Goal: Information Seeking & Learning: Learn about a topic

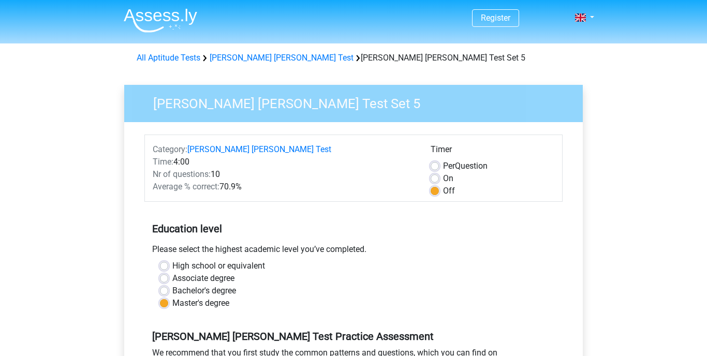
click at [356, 70] on div "Watson Glaser Test Set 5 Category: Watson Glaser Test Time: 4:00 Nr of question…" at bounding box center [353, 306] width 475 height 476
click at [183, 16] on img at bounding box center [160, 20] width 73 height 24
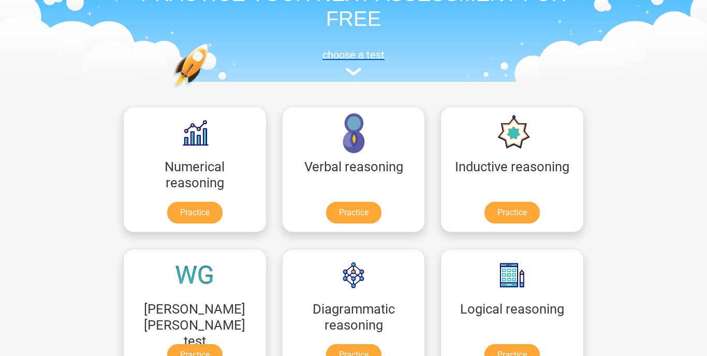
scroll to position [101, 0]
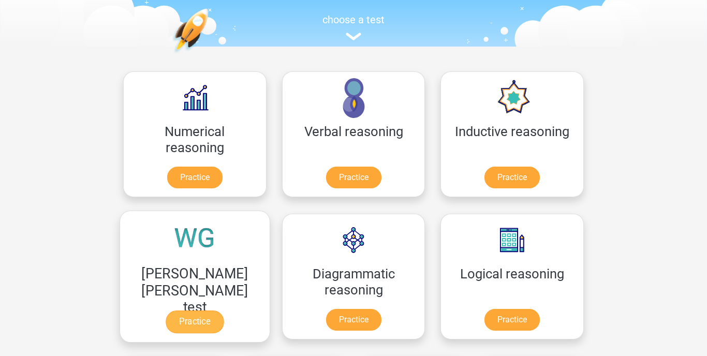
click at [224, 311] on link "Practice" at bounding box center [195, 322] width 58 height 23
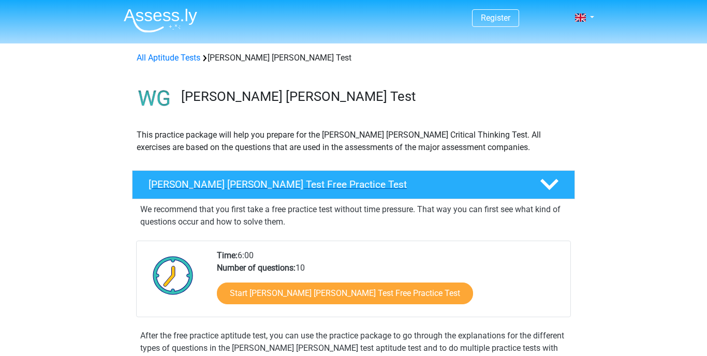
click at [550, 182] on icon at bounding box center [549, 184] width 18 height 18
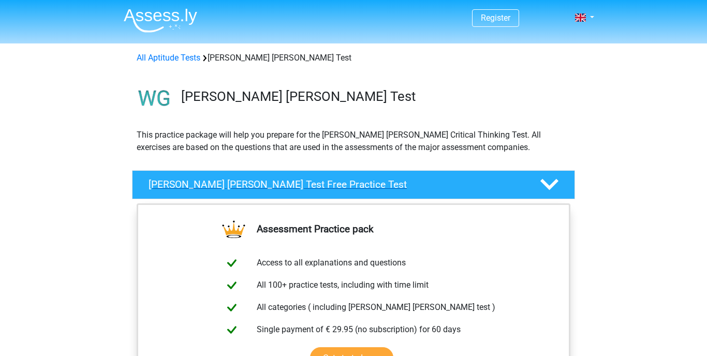
click at [550, 182] on icon at bounding box center [549, 184] width 18 height 18
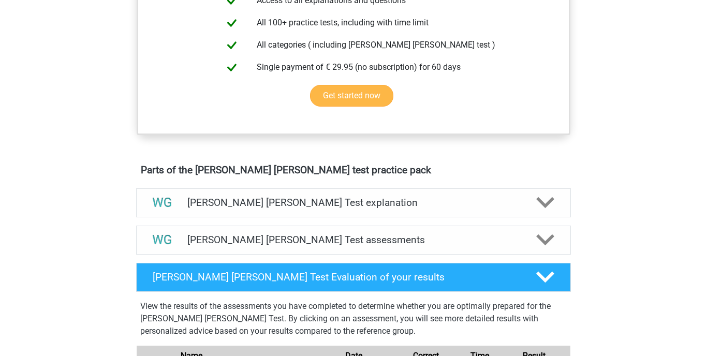
scroll to position [439, 0]
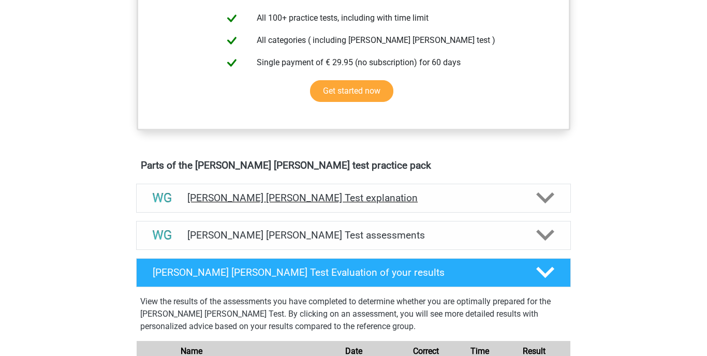
click at [541, 195] on polygon at bounding box center [545, 198] width 18 height 11
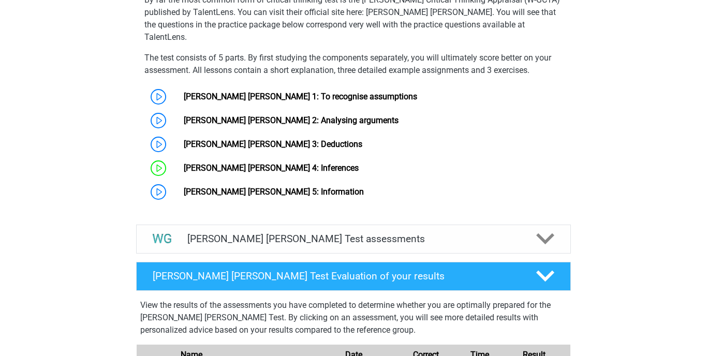
scroll to position [830, 0]
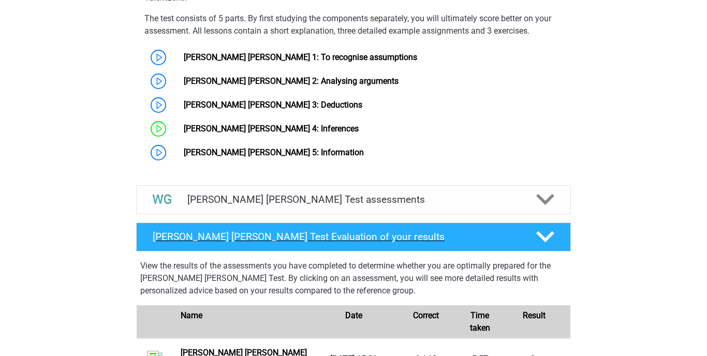
click at [543, 231] on polygon at bounding box center [545, 236] width 18 height 11
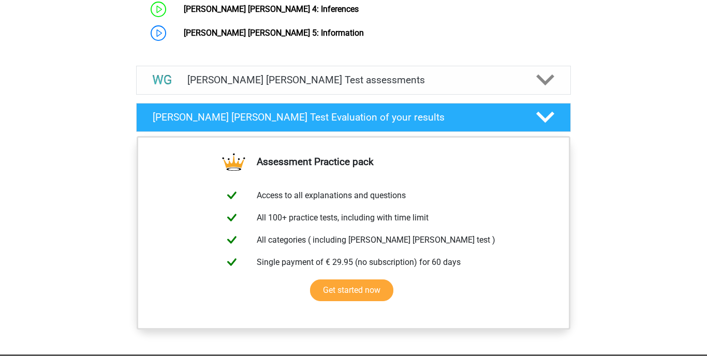
scroll to position [922, 0]
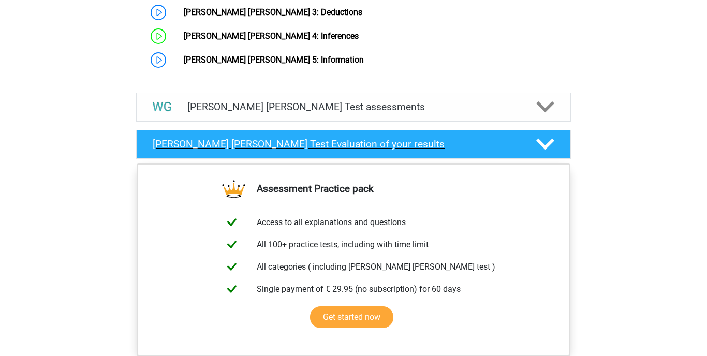
click at [544, 139] on polygon at bounding box center [545, 144] width 18 height 11
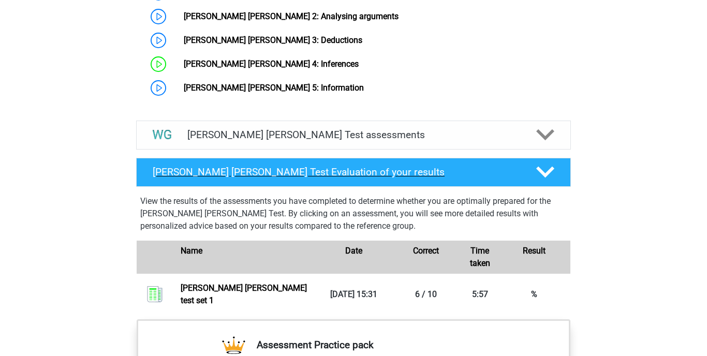
scroll to position [893, 0]
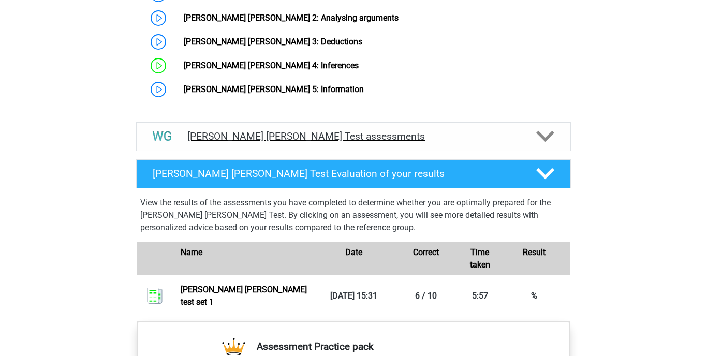
click at [542, 127] on icon at bounding box center [545, 136] width 18 height 18
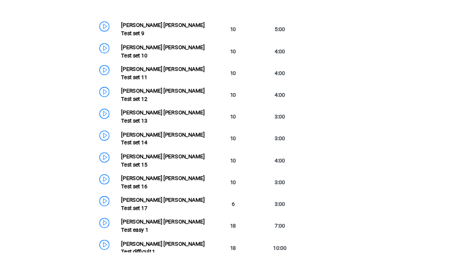
scroll to position [1364, 0]
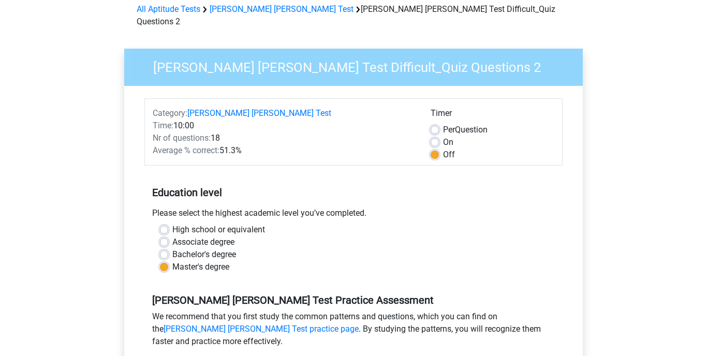
scroll to position [50, 0]
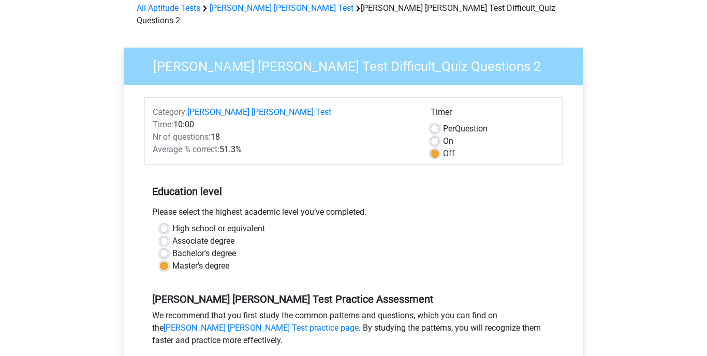
click at [172, 223] on label "High school or equivalent" at bounding box center [218, 229] width 93 height 12
click at [164, 223] on input "High school or equivalent" at bounding box center [164, 228] width 8 height 10
radio input "true"
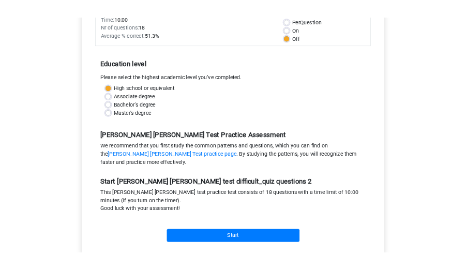
scroll to position [227, 0]
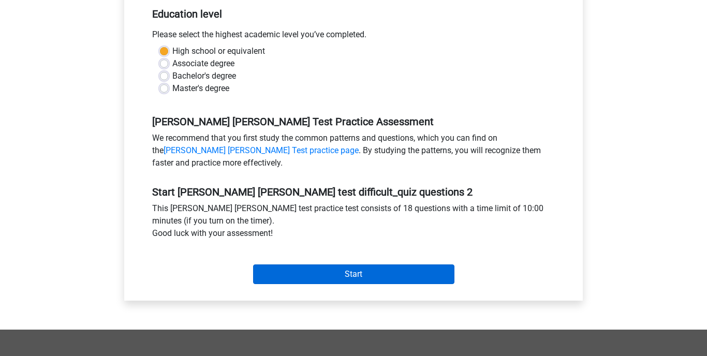
click at [334, 264] on input "Start" at bounding box center [353, 274] width 201 height 20
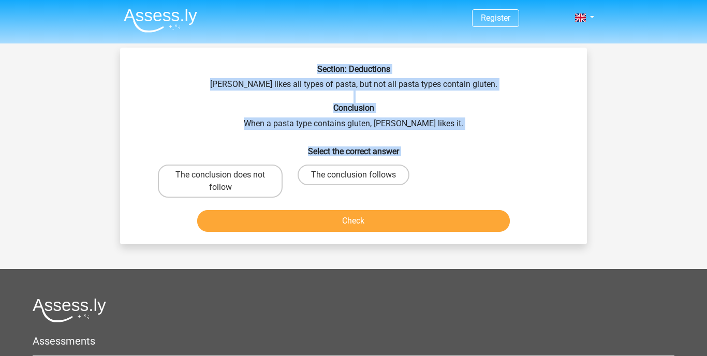
drag, startPoint x: 312, startPoint y: 65, endPoint x: 310, endPoint y: 190, distance: 125.3
click at [310, 190] on div "Section: Deductions [PERSON_NAME] likes all types of pasta, but not all pasta t…" at bounding box center [353, 150] width 459 height 172
copy div "Section: Deductions Sofia likes all types of pasta, but not all pasta types con…"
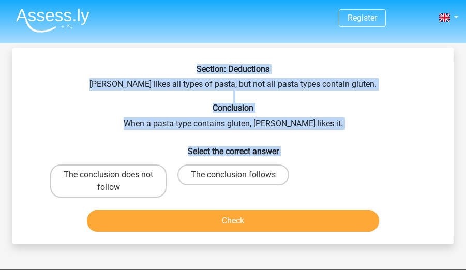
click at [344, 183] on div "The conclusion does not follow The conclusion follows" at bounding box center [233, 180] width 374 height 41
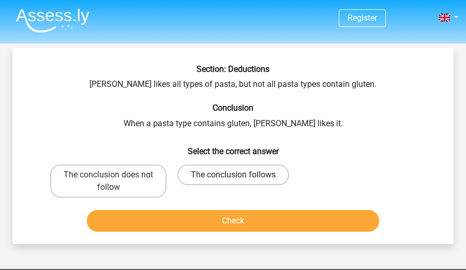
click at [244, 174] on label "The conclusion follows" at bounding box center [234, 175] width 112 height 21
click at [240, 175] on input "The conclusion follows" at bounding box center [236, 178] width 7 height 7
radio input "true"
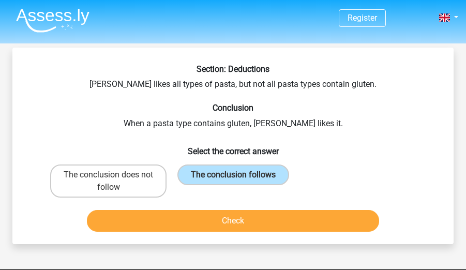
click at [243, 220] on button "Check" at bounding box center [233, 221] width 293 height 22
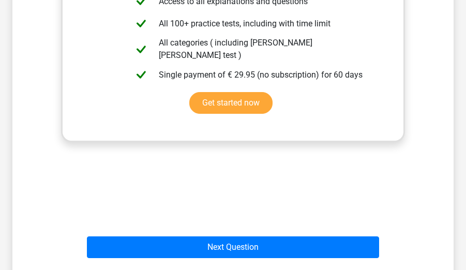
scroll to position [312, 0]
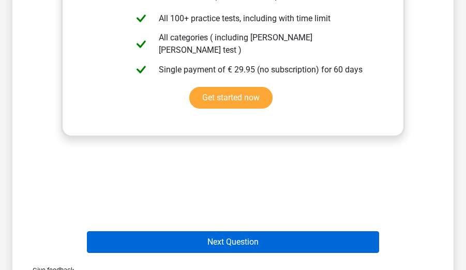
click at [219, 243] on button "Next Question" at bounding box center [233, 242] width 293 height 22
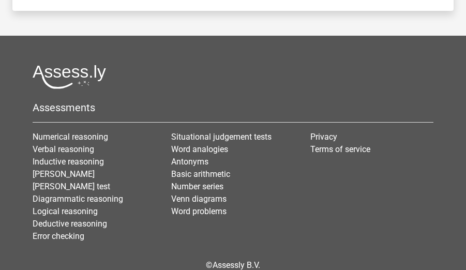
scroll to position [48, 0]
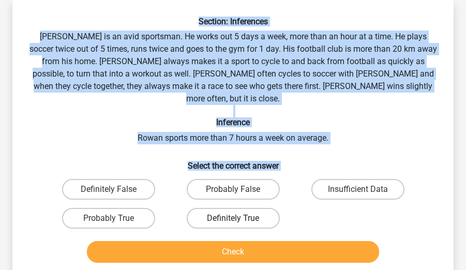
drag, startPoint x: 193, startPoint y: 18, endPoint x: 266, endPoint y: 213, distance: 208.3
click at [266, 216] on div "Section: Inferences Rowan is an avid sportsman. He works out 5 days a week, mor…" at bounding box center [233, 142] width 433 height 250
copy div "Section: Inferences Rowan is an avid sportsman. He works out 5 days a week, mor…"
click at [223, 180] on label "Probably False" at bounding box center [233, 189] width 93 height 21
click at [233, 189] on input "Probably False" at bounding box center [236, 192] width 7 height 7
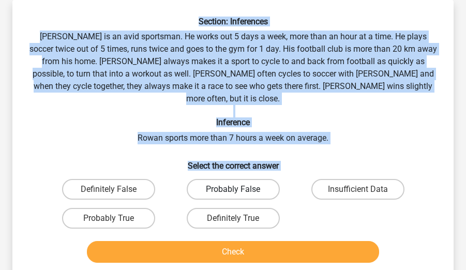
radio input "true"
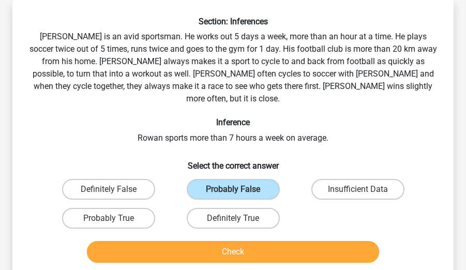
click at [235, 241] on button "Check" at bounding box center [233, 252] width 293 height 22
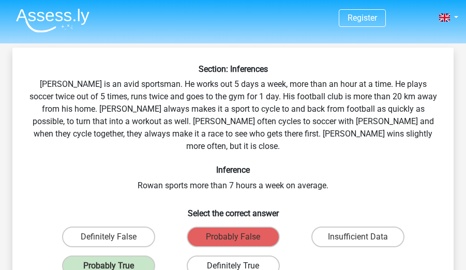
scroll to position [0, 0]
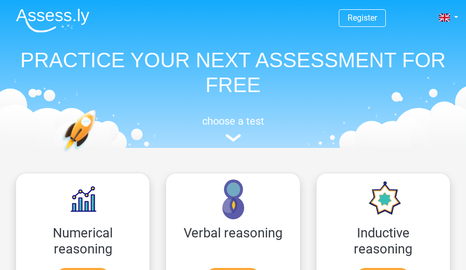
scroll to position [101, 0]
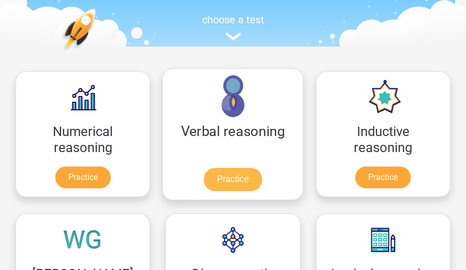
click at [204, 168] on link "Practice" at bounding box center [233, 179] width 58 height 23
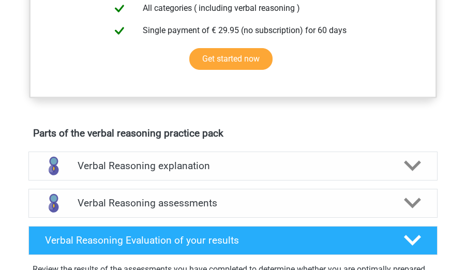
scroll to position [465, 0]
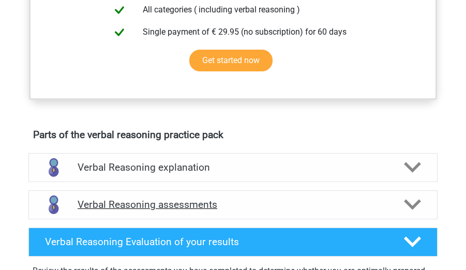
click at [412, 200] on icon at bounding box center [412, 204] width 17 height 17
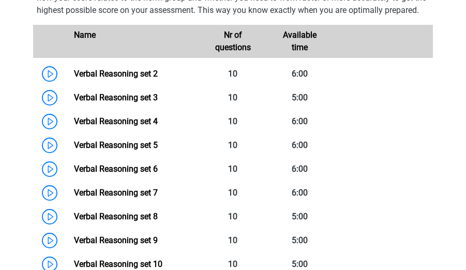
scroll to position [726, 0]
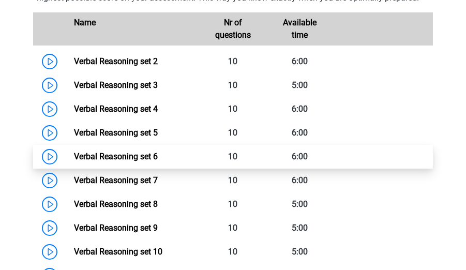
click at [144, 161] on link "Verbal Reasoning set 6" at bounding box center [116, 157] width 84 height 10
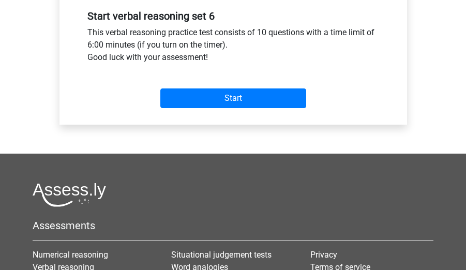
scroll to position [356, 0]
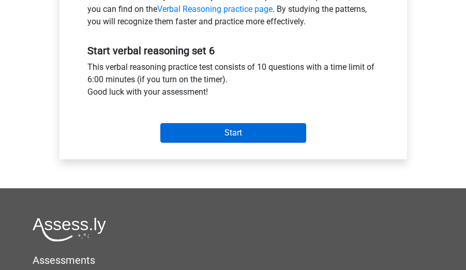
click at [229, 132] on input "Start" at bounding box center [233, 133] width 146 height 20
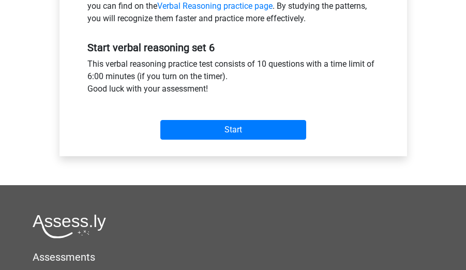
scroll to position [361, 0]
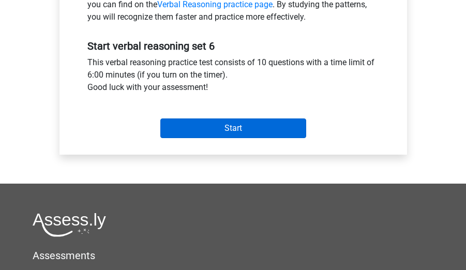
click at [242, 125] on input "Start" at bounding box center [233, 129] width 146 height 20
